Goal: Transaction & Acquisition: Purchase product/service

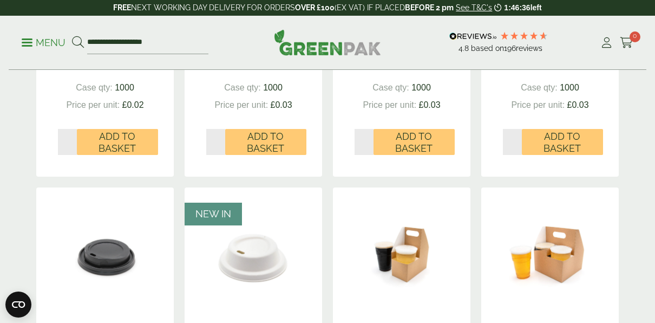
scroll to position [867, 0]
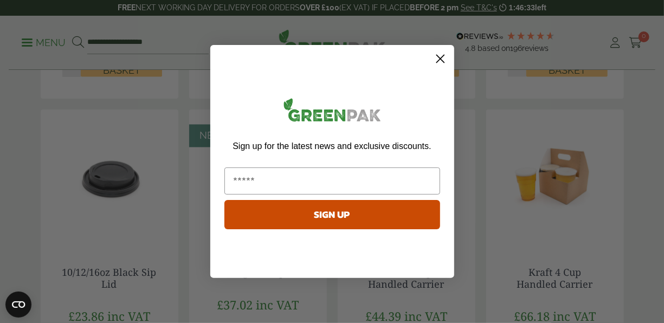
click at [439, 59] on circle "Close dialog" at bounding box center [440, 59] width 18 height 18
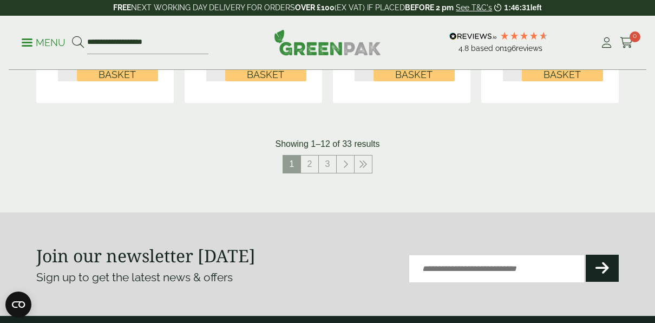
scroll to position [1246, 0]
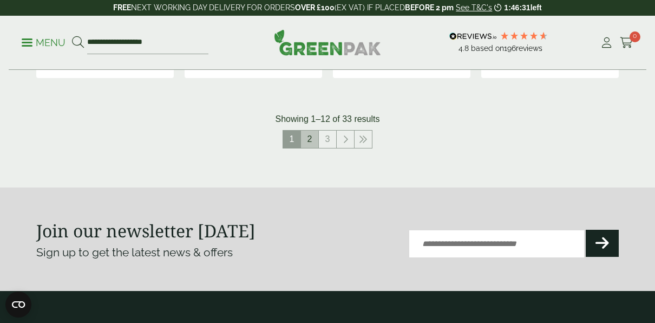
click at [313, 140] on link "2" at bounding box center [309, 139] width 17 height 17
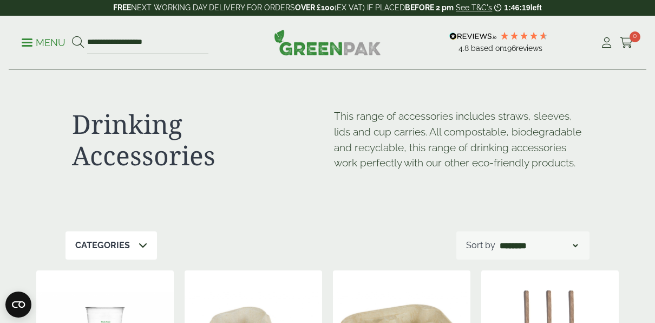
click at [24, 40] on p "Menu" at bounding box center [44, 42] width 44 height 13
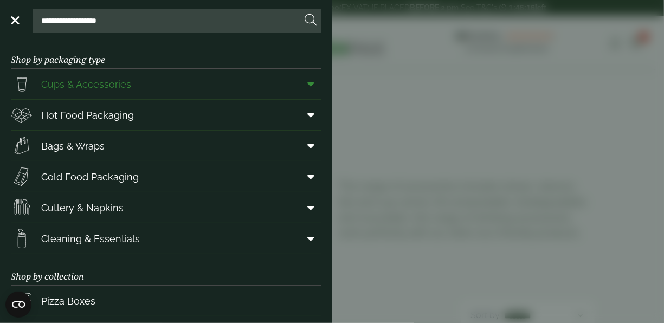
click at [307, 85] on span at bounding box center [309, 84] width 24 height 21
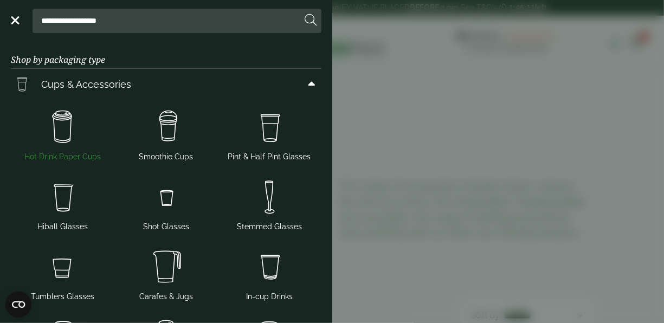
click at [63, 131] on img at bounding box center [62, 127] width 95 height 43
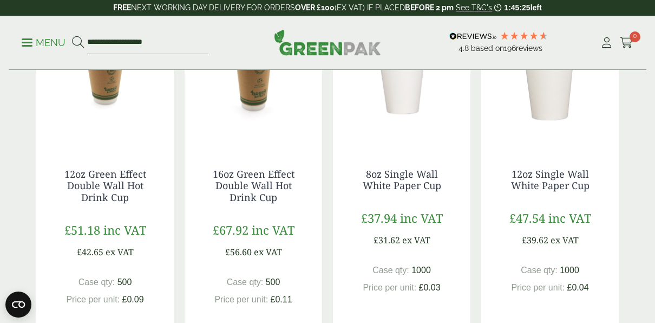
scroll to position [1029, 0]
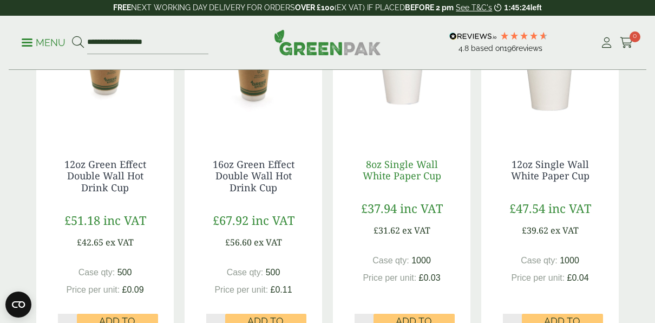
click at [397, 183] on link "8oz Single Wall White Paper Cup" at bounding box center [402, 170] width 79 height 25
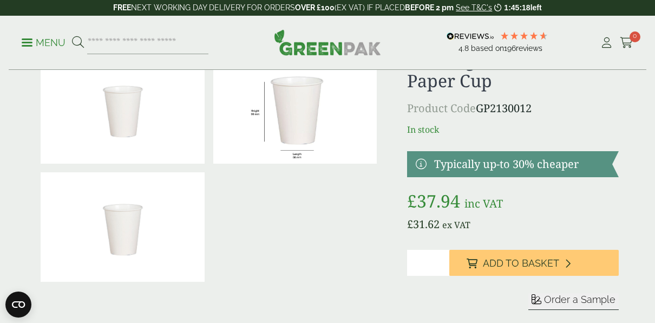
scroll to position [54, 0]
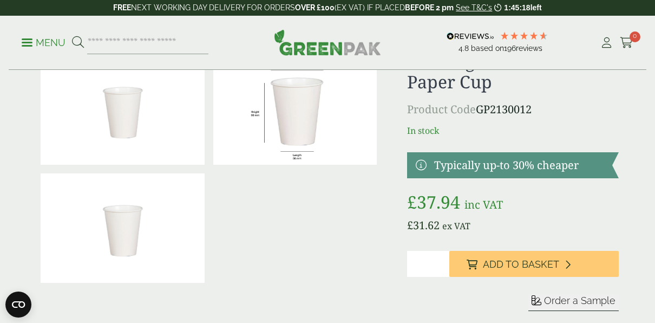
click at [121, 103] on img at bounding box center [123, 109] width 164 height 109
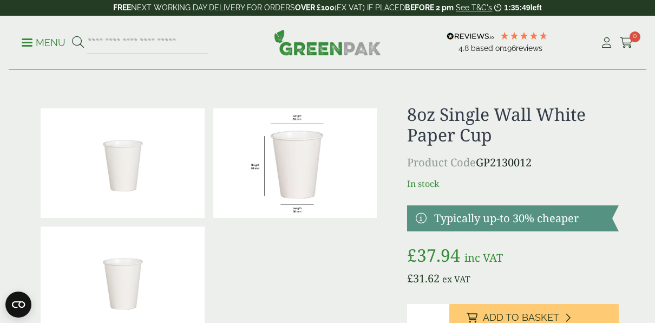
scroll to position [0, 0]
